Goal: Information Seeking & Learning: Check status

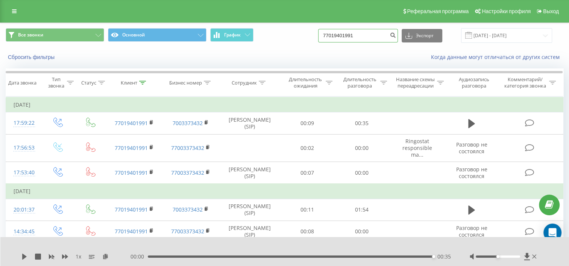
click at [366, 35] on input "77019401991" at bounding box center [358, 36] width 80 height 14
drag, startPoint x: 366, startPoint y: 35, endPoint x: 322, endPoint y: 33, distance: 43.6
click at [322, 33] on div "Все звонки Основной График 77019401991 Экспорт .csv .xls .xlsx 05.06.2025 - 05.…" at bounding box center [285, 35] width 558 height 15
paste input "2086510"
type input "77012086510"
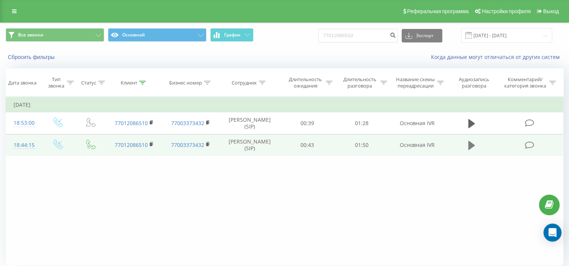
click at [473, 150] on icon at bounding box center [471, 145] width 7 height 9
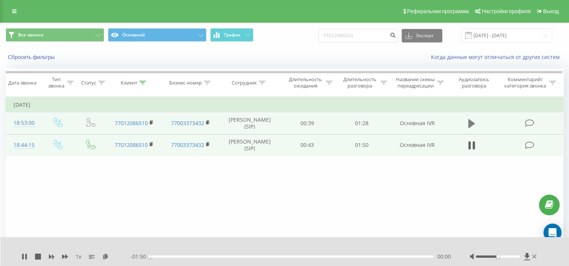
click at [470, 128] on icon at bounding box center [471, 123] width 7 height 9
click at [348, 36] on input "77012086510" at bounding box center [358, 36] width 80 height 14
paste input "[PHONE_NUMBER]"
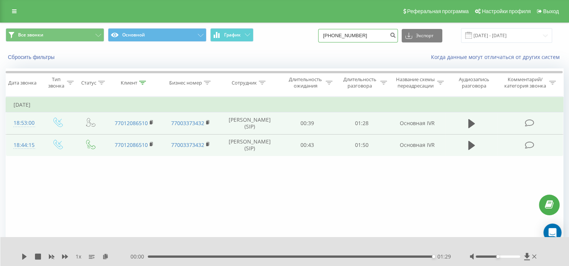
type input "[PHONE_NUMBER]"
